Goal: Find contact information: Find contact information

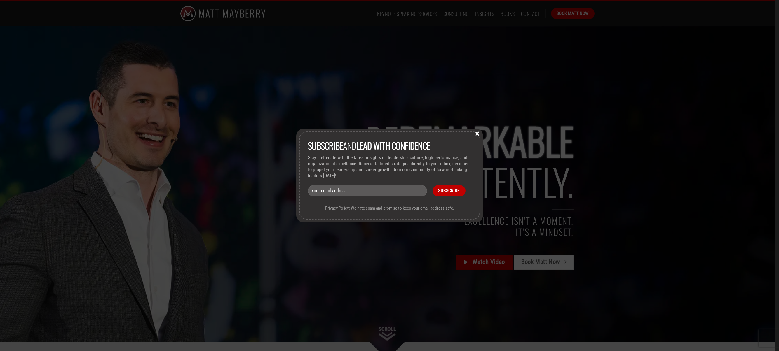
click at [477, 134] on button "×" at bounding box center [477, 133] width 9 height 5
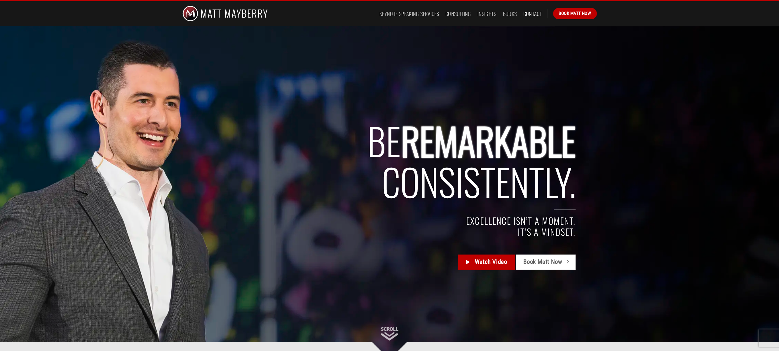
click at [526, 16] on link "Contact" at bounding box center [532, 13] width 19 height 11
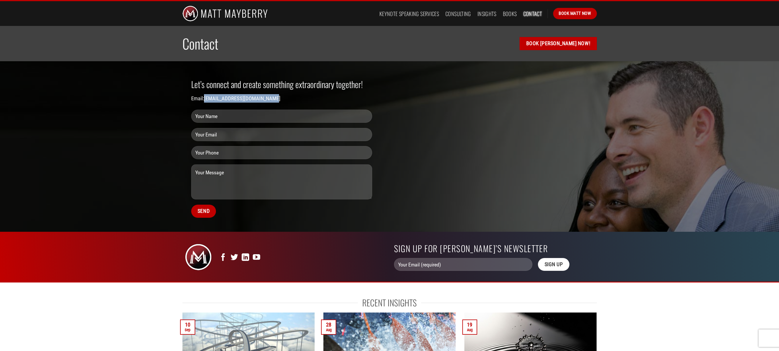
drag, startPoint x: 272, startPoint y: 100, endPoint x: 206, endPoint y: 101, distance: 66.0
click at [206, 101] on p "Email: info@mattmayberryonline.com" at bounding box center [281, 98] width 181 height 8
copy link "info@mattmayberryonline.com"
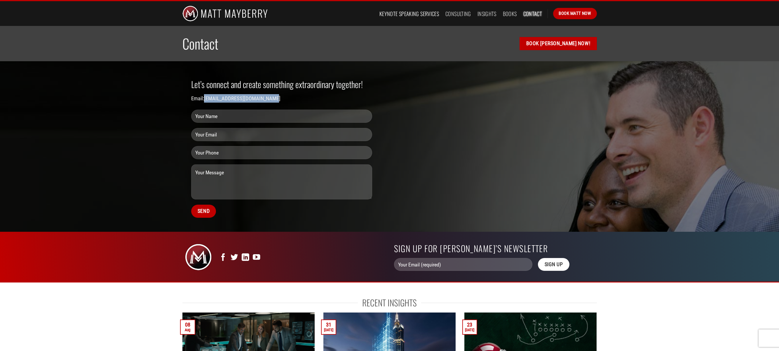
click at [405, 14] on link "Keynote Speaking Services" at bounding box center [409, 13] width 60 height 11
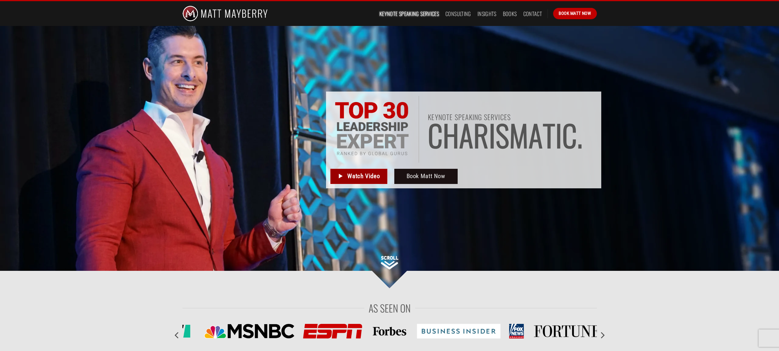
click at [362, 173] on span "Watch Video" at bounding box center [363, 177] width 32 height 10
